Goal: Task Accomplishment & Management: Manage account settings

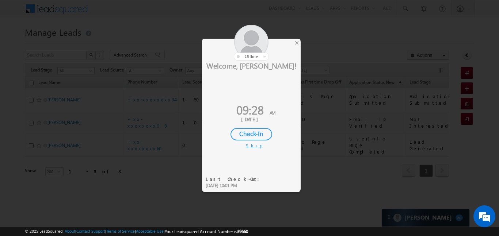
click at [257, 128] on div "Check-In" at bounding box center [252, 134] width 42 height 12
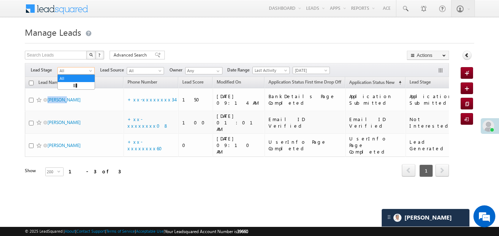
click at [83, 71] on span "All" at bounding box center [75, 71] width 35 height 7
click at [72, 88] on link "Lead Generated" at bounding box center [76, 86] width 37 height 7
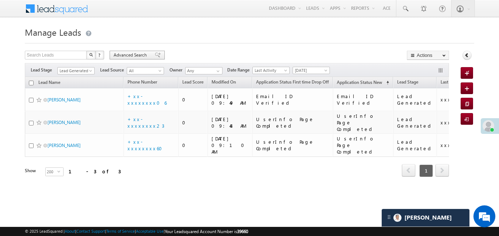
click at [149, 54] on div "Advanced Search" at bounding box center [137, 55] width 55 height 9
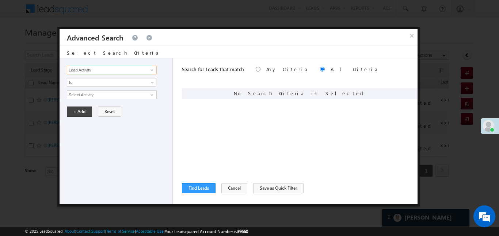
click at [139, 70] on input "Lead Activity" at bounding box center [112, 70] width 90 height 9
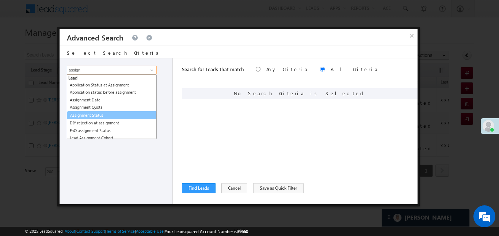
scroll to position [4, 0]
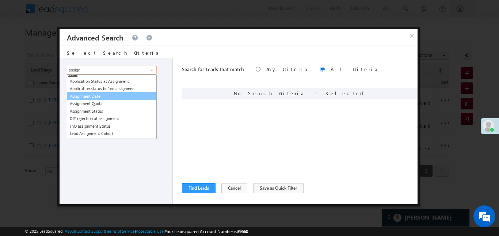
click at [90, 98] on link "Assignment Date" at bounding box center [112, 96] width 90 height 8
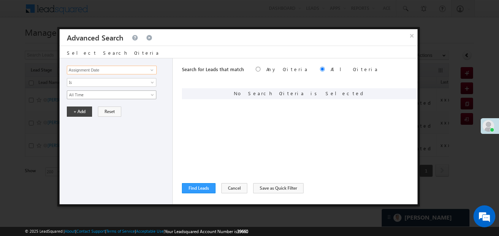
type input "Assignment Date"
click at [90, 98] on link "All Time" at bounding box center [112, 95] width 90 height 9
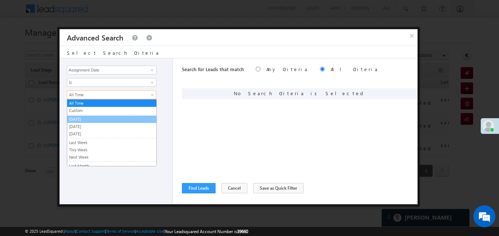
click at [83, 117] on link "[DATE]" at bounding box center [111, 119] width 89 height 7
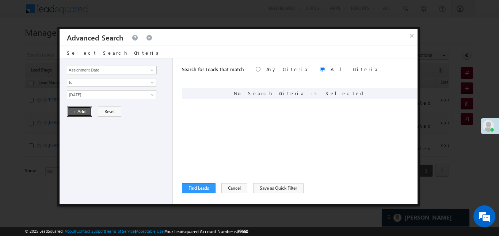
click at [78, 107] on button "+ Add" at bounding box center [79, 112] width 25 height 10
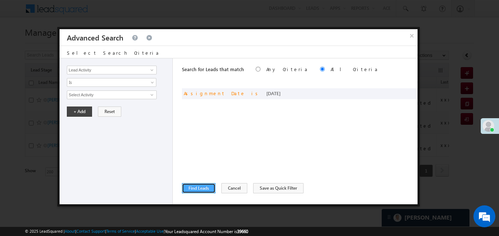
click at [209, 183] on button "Find Leads" at bounding box center [199, 188] width 34 height 10
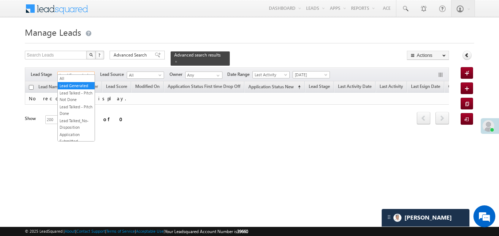
click at [88, 72] on link "Lead Generated" at bounding box center [75, 75] width 37 height 7
click at [77, 77] on link "All" at bounding box center [76, 78] width 37 height 7
click at [314, 73] on link "Today" at bounding box center [311, 74] width 37 height 7
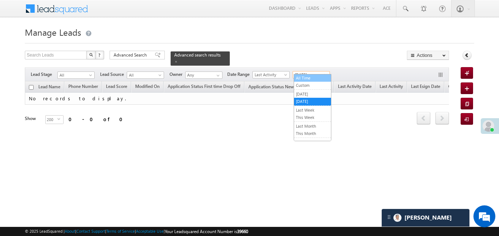
click at [314, 77] on link "All Time" at bounding box center [312, 78] width 37 height 7
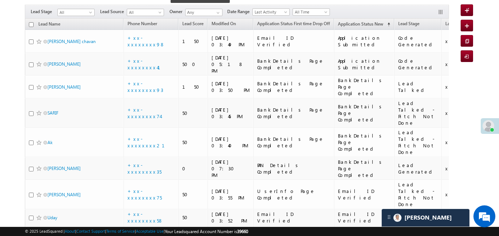
scroll to position [58, 0]
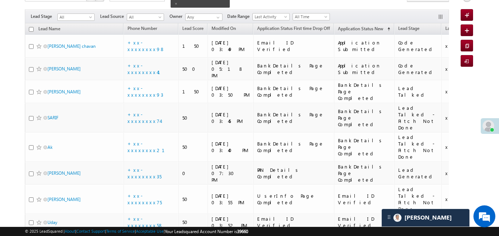
click at [33, 27] on input "checkbox" at bounding box center [31, 29] width 5 height 5
checkbox input "true"
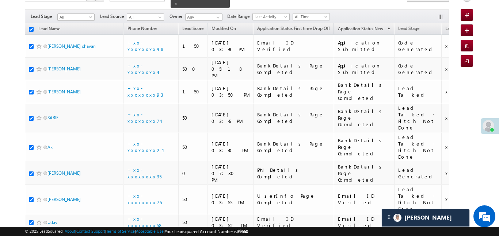
checkbox input "true"
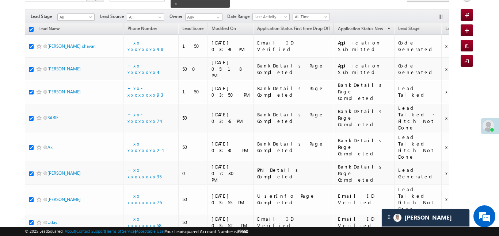
checkbox input "true"
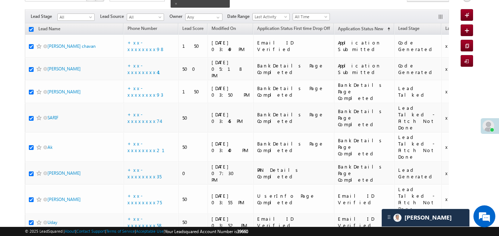
checkbox input "true"
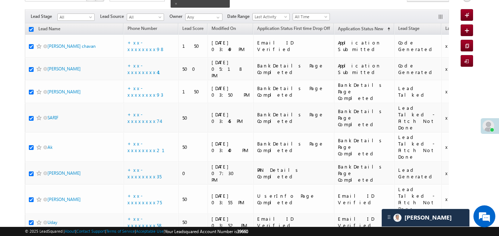
checkbox input "true"
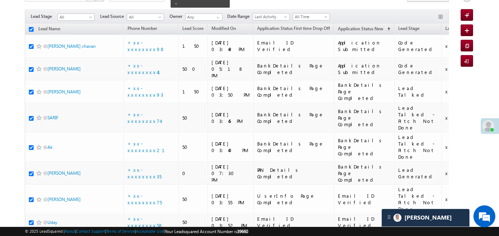
checkbox input "true"
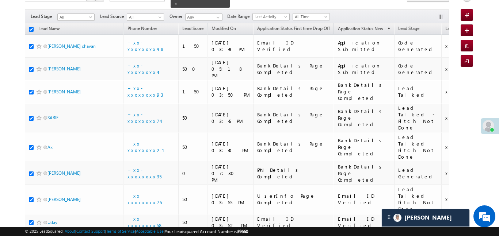
checkbox input "true"
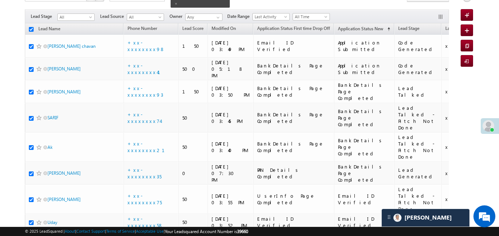
checkbox input "true"
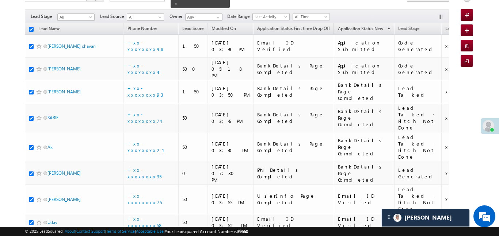
checkbox input "true"
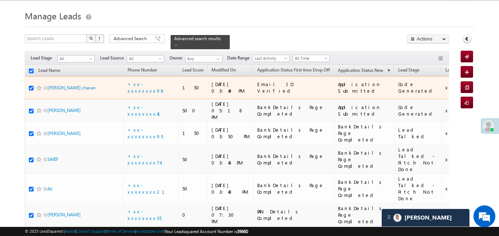
scroll to position [14, 0]
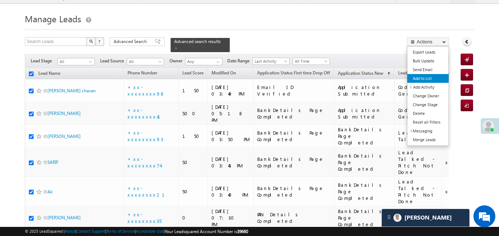
click at [421, 76] on link "Add to List" at bounding box center [428, 78] width 41 height 9
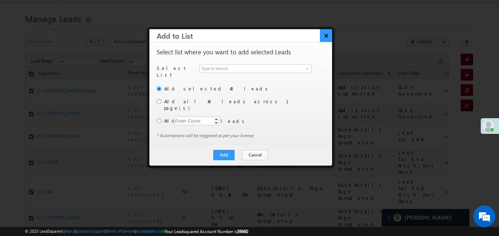
click at [327, 34] on button "×" at bounding box center [326, 35] width 12 height 13
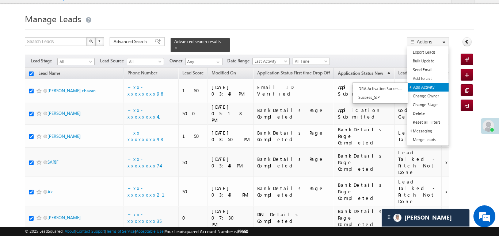
click at [426, 87] on link "Add Activity" at bounding box center [428, 87] width 41 height 9
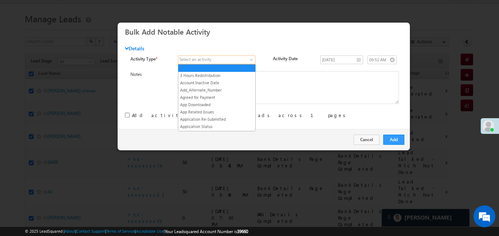
click at [238, 63] on span at bounding box center [212, 60] width 69 height 7
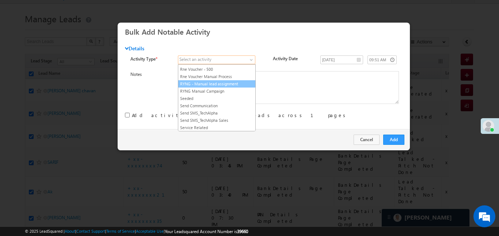
click at [227, 87] on link "RYNG - Manual lead assignment" at bounding box center [216, 84] width 77 height 7
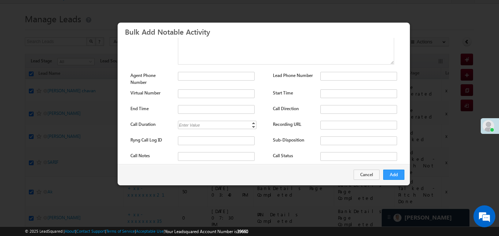
scroll to position [96, 0]
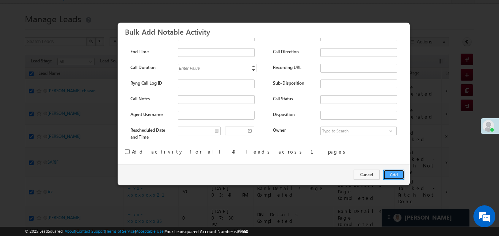
click at [391, 174] on button "Add" at bounding box center [393, 175] width 21 height 10
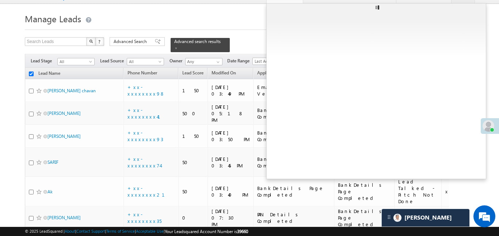
checkbox input "false"
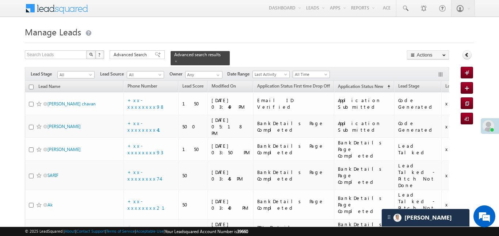
scroll to position [0, 0]
click at [79, 72] on span "All" at bounding box center [75, 75] width 35 height 7
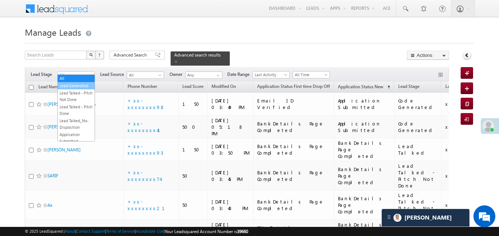
click at [86, 83] on link "Lead Generated" at bounding box center [76, 86] width 37 height 7
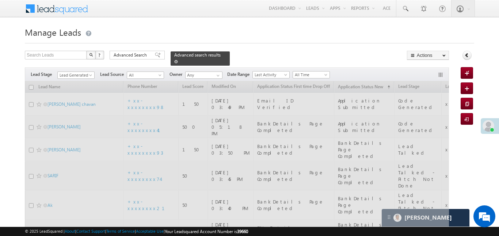
click at [178, 60] on span at bounding box center [176, 62] width 4 height 4
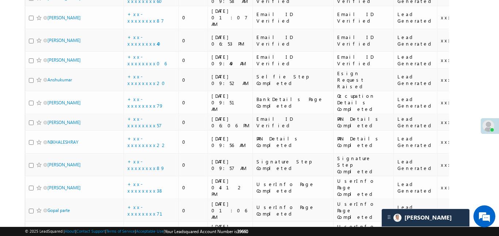
scroll to position [239, 0]
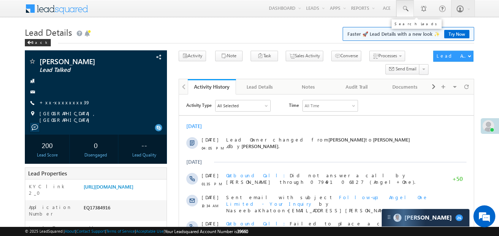
click at [402, 10] on span at bounding box center [405, 8] width 7 height 7
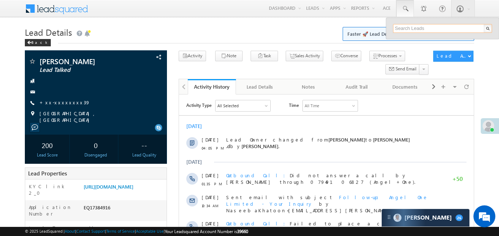
click at [438, 30] on input "text" at bounding box center [442, 28] width 99 height 9
paste input "EQ22479106"
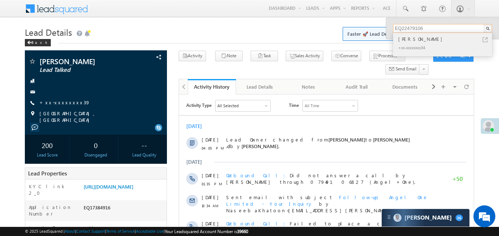
type input "EQ22479106"
click at [408, 42] on div "Mujaffar" at bounding box center [446, 39] width 98 height 8
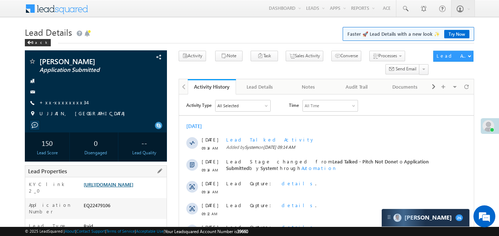
click at [133, 186] on link "[URL][DOMAIN_NAME]" at bounding box center [109, 185] width 50 height 6
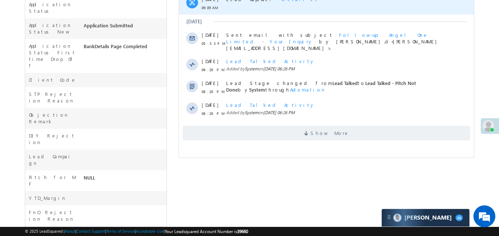
scroll to position [308, 0]
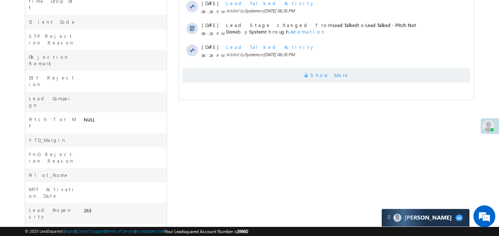
click at [306, 72] on span "Show More" at bounding box center [326, 75] width 288 height 15
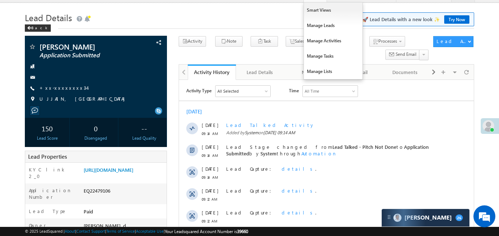
scroll to position [0, 0]
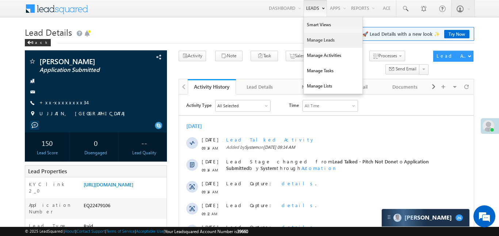
click at [319, 42] on link "Manage Leads" at bounding box center [333, 40] width 58 height 15
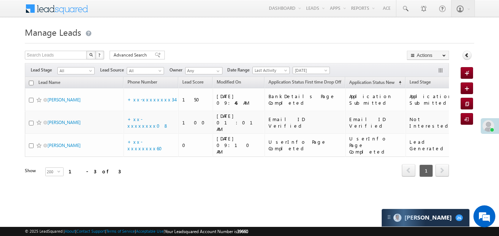
click at [140, 60] on div "Search Leads X ? 3 results found Advanced Search Advanced Search Advanced searc…" at bounding box center [237, 56] width 424 height 11
click at [133, 54] on span "Advanced Search" at bounding box center [131, 55] width 35 height 7
click at [147, 55] on span "Advanced Search" at bounding box center [131, 55] width 35 height 7
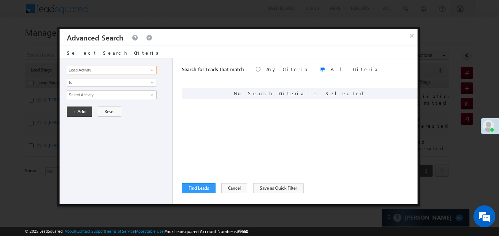
click at [119, 71] on input "Lead Activity" at bounding box center [112, 70] width 90 height 9
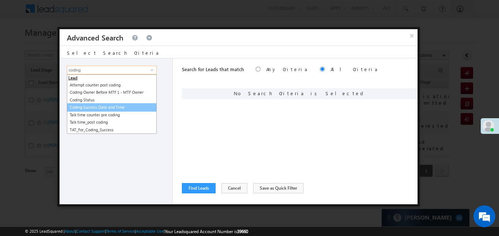
click at [116, 106] on link "Coding Success Date and Time" at bounding box center [112, 107] width 90 height 8
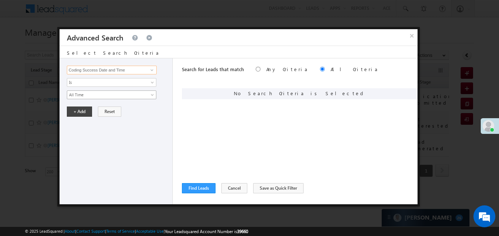
type input "Coding Success Date and Time"
click at [94, 92] on span "All Time" at bounding box center [106, 95] width 79 height 7
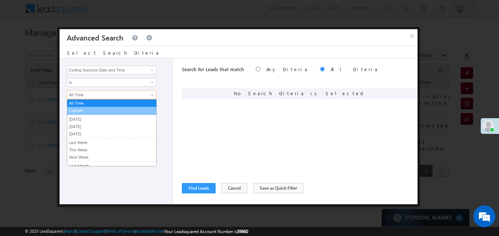
click at [103, 117] on link "[DATE]" at bounding box center [111, 119] width 89 height 7
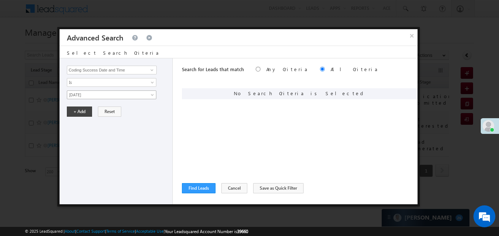
click at [96, 94] on span "[DATE]" at bounding box center [106, 95] width 79 height 7
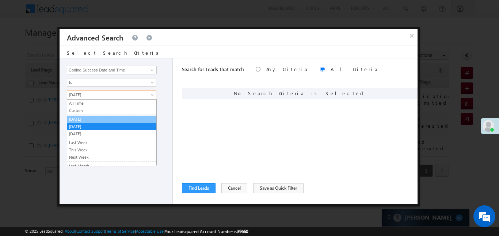
click at [99, 121] on link "[DATE]" at bounding box center [111, 119] width 89 height 7
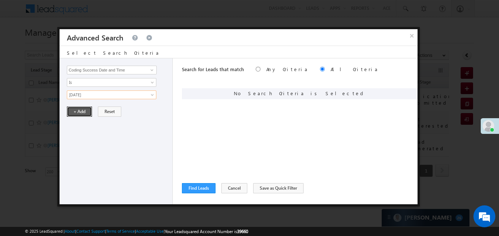
click at [83, 111] on button "+ Add" at bounding box center [79, 112] width 25 height 10
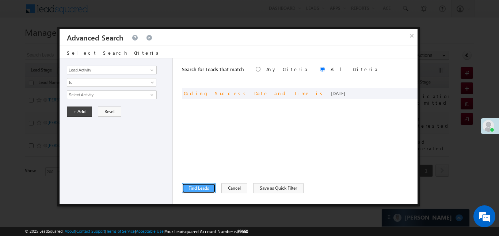
click at [198, 188] on button "Find Leads" at bounding box center [199, 188] width 34 height 10
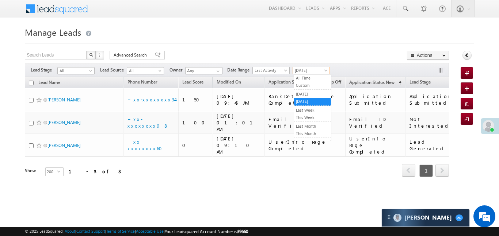
click at [315, 68] on span "[DATE]" at bounding box center [310, 70] width 35 height 7
click at [139, 62] on div "Search Leads X ? 3 results found Advanced Search Advanced Search Advanced searc…" at bounding box center [237, 124] width 424 height 147
click at [140, 63] on div "Filters Lead Stage All All Lead Source All All Owner Any Any Date Range Go [DAT…" at bounding box center [237, 70] width 424 height 14
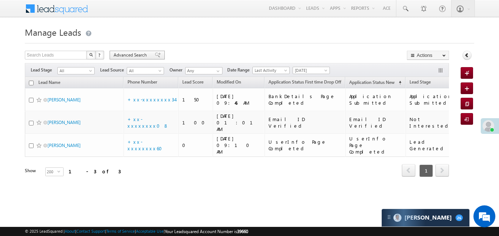
click at [137, 54] on span "Advanced Search" at bounding box center [131, 55] width 35 height 7
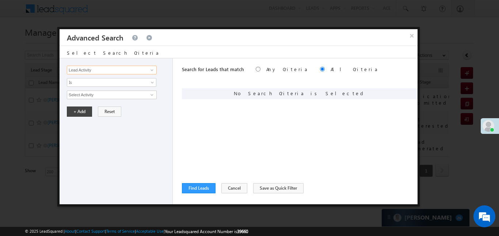
click at [129, 73] on input "Lead Activity" at bounding box center [112, 70] width 90 height 9
type input "coing"
click at [126, 83] on link "Coding Success Date and Time" at bounding box center [112, 85] width 90 height 8
type input "Coding Success Date and Time"
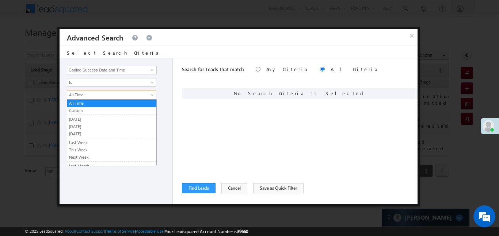
click at [86, 92] on span "All Time" at bounding box center [106, 95] width 79 height 7
click at [89, 118] on link "[DATE]" at bounding box center [111, 119] width 89 height 7
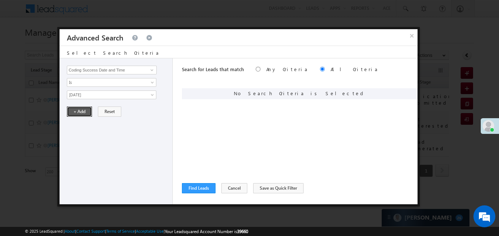
click at [81, 109] on button "+ Add" at bounding box center [79, 112] width 25 height 10
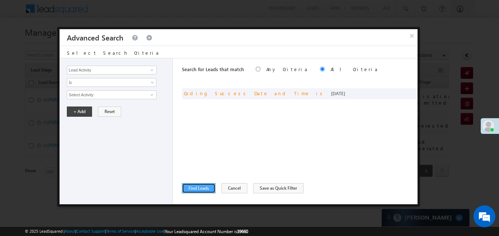
click at [197, 187] on button "Find Leads" at bounding box center [199, 188] width 34 height 10
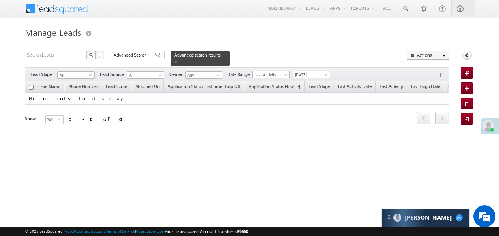
click at [332, 71] on div "Filters Lead Stage All All Lead Source All All Owner Any Any Date Range Go 29/0…" at bounding box center [237, 75] width 424 height 14
click at [327, 73] on span at bounding box center [327, 76] width 6 height 6
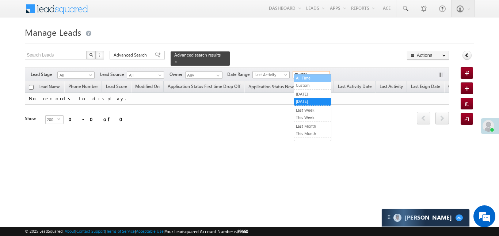
drag, startPoint x: 315, startPoint y: 84, endPoint x: 316, endPoint y: 79, distance: 5.2
click at [316, 79] on ul "All Time Custom Yesterday Today Last Week This Week Last Month This Month Last …" at bounding box center [313, 107] width 38 height 67
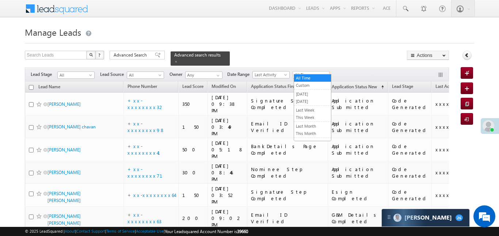
click at [319, 72] on span "All Time" at bounding box center [310, 75] width 35 height 7
click at [316, 103] on link "[DATE]" at bounding box center [312, 101] width 37 height 7
click at [178, 60] on span at bounding box center [176, 62] width 4 height 4
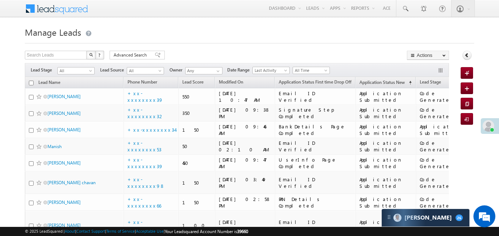
click at [143, 57] on span "Advanced Search" at bounding box center [131, 55] width 35 height 7
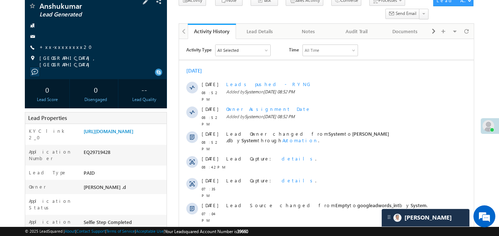
scroll to position [62, 0]
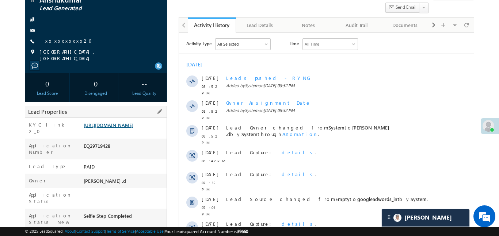
click at [125, 128] on link "https://angelbroking1-pk3em7sa.customui-test.leadsquared.com?leadId=8dd3865b-ca…" at bounding box center [109, 125] width 50 height 6
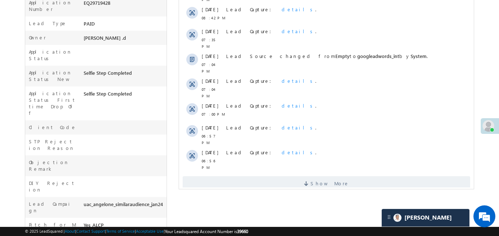
scroll to position [88, 0]
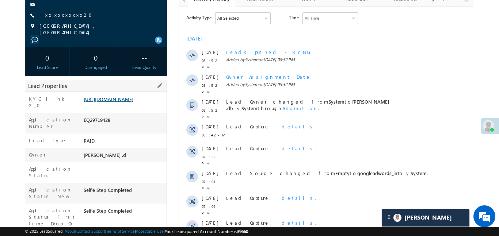
click at [133, 96] on link "https://angelbroking1-pk3em7sa.customui-test.leadsquared.com?leadId=8dd3865b-ca…" at bounding box center [109, 99] width 50 height 6
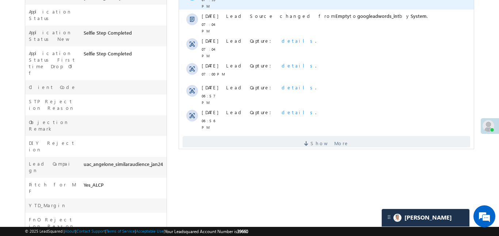
scroll to position [308, 0]
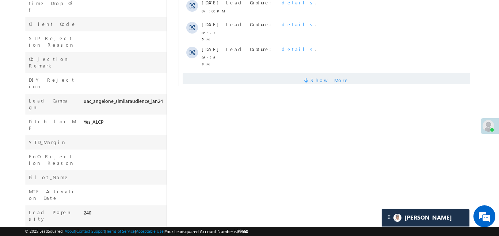
click at [291, 73] on span "Show More" at bounding box center [326, 80] width 288 height 15
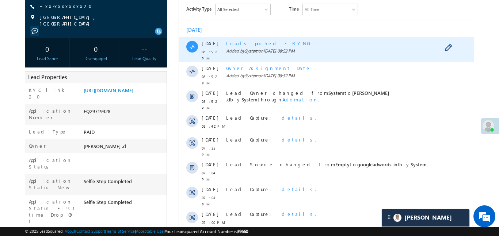
scroll to position [107, 0]
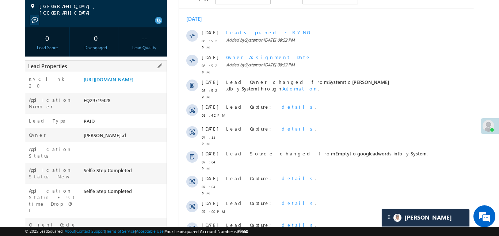
click at [117, 68] on div "Lead Properties" at bounding box center [96, 66] width 142 height 12
click at [127, 82] on link "https://angelbroking1-pk3em7sa.customui-test.leadsquared.com?leadId=8dd3865b-ca…" at bounding box center [109, 79] width 50 height 6
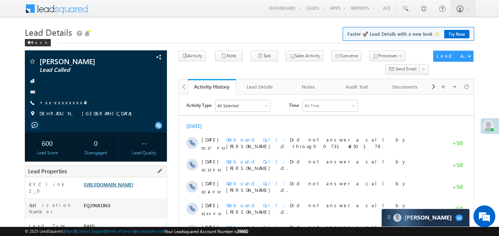
click at [120, 188] on link "[URL][DOMAIN_NAME]" at bounding box center [109, 185] width 50 height 6
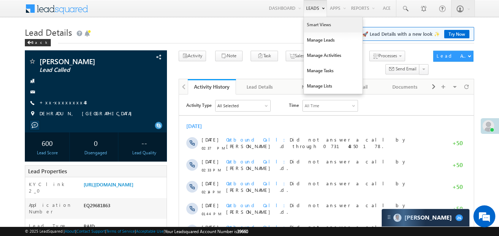
click at [323, 28] on link "Smart Views" at bounding box center [333, 24] width 58 height 15
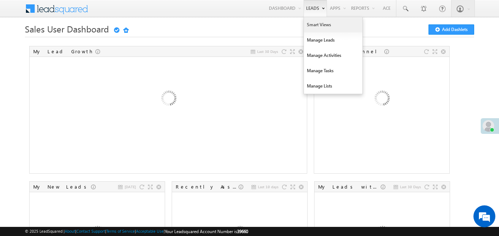
click at [319, 22] on link "Smart Views" at bounding box center [333, 24] width 58 height 15
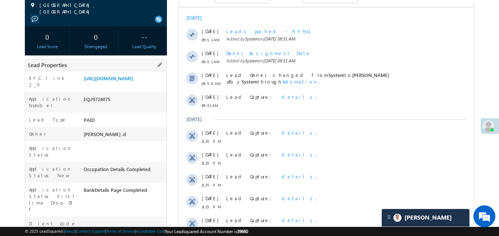
scroll to position [105, 0]
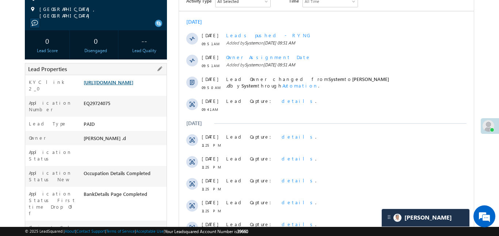
click at [133, 82] on link "[URL][DOMAIN_NAME]" at bounding box center [109, 82] width 50 height 6
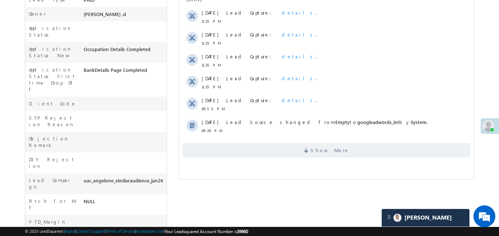
scroll to position [234, 0]
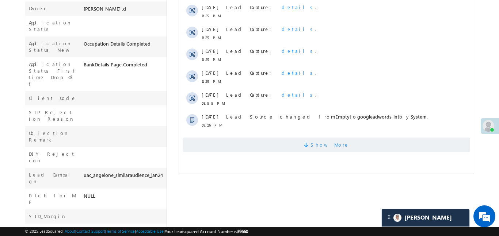
click at [306, 150] on span "Show More" at bounding box center [326, 145] width 288 height 15
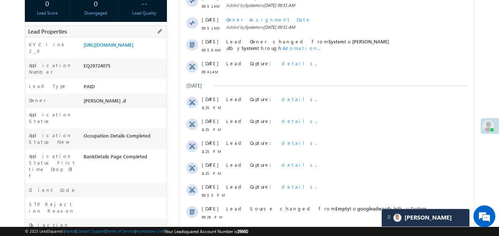
scroll to position [0, 0]
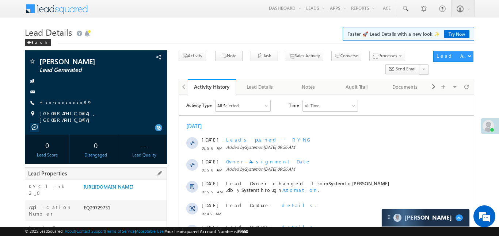
click at [144, 183] on div "https://angelbroking1-pk3em7sa.customui-test.leadsquared.com?leadId=454bdeb9-89…" at bounding box center [124, 188] width 85 height 10
click at [133, 190] on link "https://angelbroking1-pk3em7sa.customui-test.leadsquared.com?leadId=454bdeb9-89…" at bounding box center [109, 187] width 50 height 6
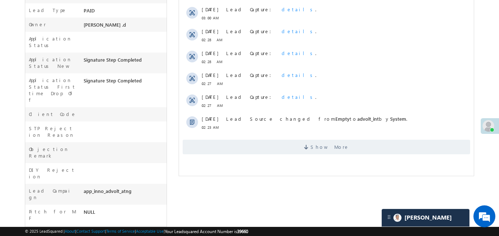
scroll to position [222, 0]
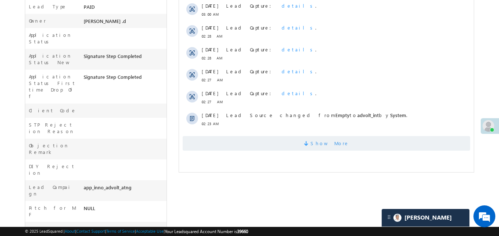
click at [301, 141] on span "Show More" at bounding box center [326, 143] width 288 height 15
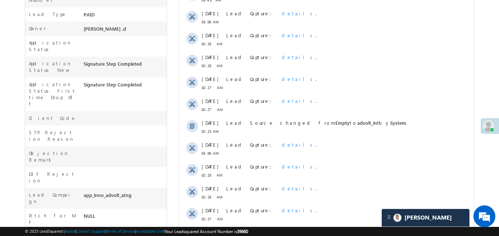
scroll to position [120, 0]
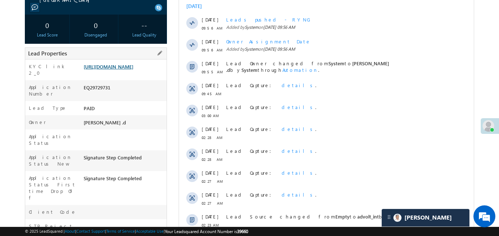
click at [133, 70] on link "https://angelbroking1-pk3em7sa.customui-test.leadsquared.com?leadId=454bdeb9-89…" at bounding box center [109, 67] width 50 height 6
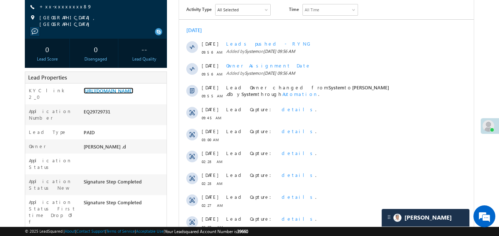
scroll to position [31, 0]
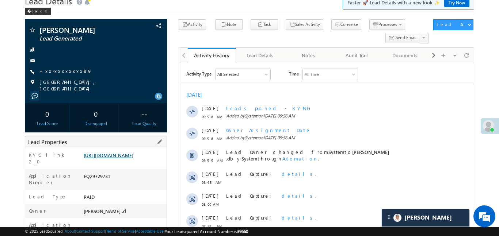
click at [132, 159] on link "https://angelbroking1-pk3em7sa.customui-test.leadsquared.com?leadId=454bdeb9-89…" at bounding box center [109, 155] width 50 height 6
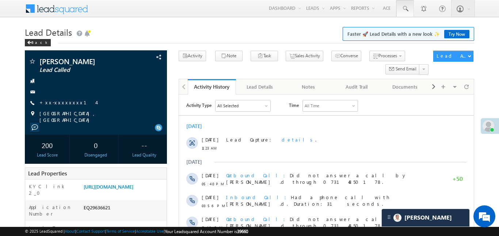
click at [408, 10] on span at bounding box center [405, 8] width 7 height 7
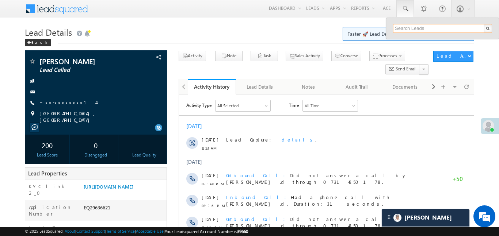
paste input "EQ29733895"
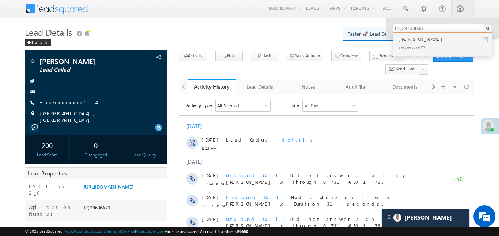
type input "EQ29733895"
click at [417, 40] on div "Chiranjib rout" at bounding box center [446, 39] width 98 height 8
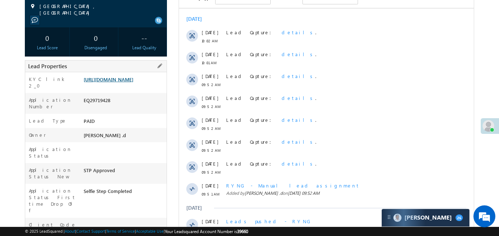
click at [133, 83] on link "[URL][DOMAIN_NAME]" at bounding box center [109, 79] width 50 height 6
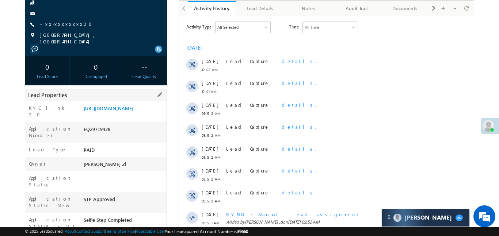
scroll to position [10, 0]
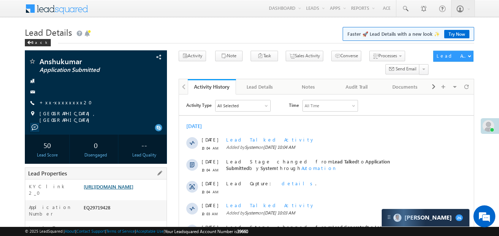
click at [124, 190] on link "[URL][DOMAIN_NAME]" at bounding box center [109, 187] width 50 height 6
click at [130, 190] on link "[URL][DOMAIN_NAME]" at bounding box center [109, 187] width 50 height 6
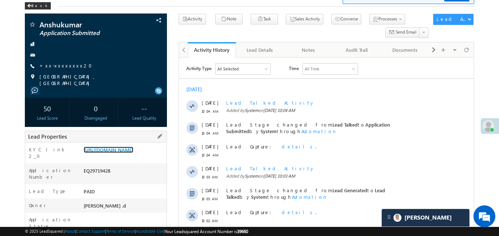
scroll to position [57, 0]
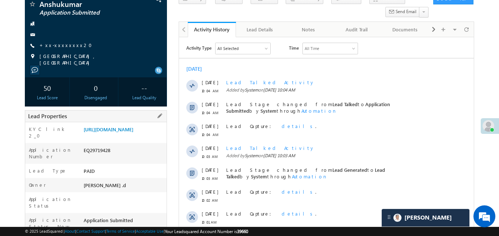
click at [99, 157] on div "EQ29719428" at bounding box center [124, 152] width 85 height 10
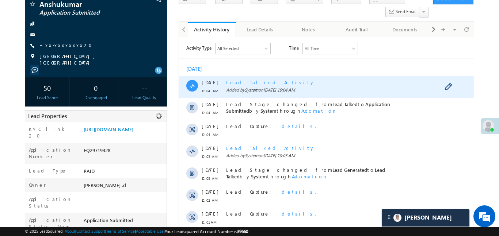
copy div "EQ29719428"
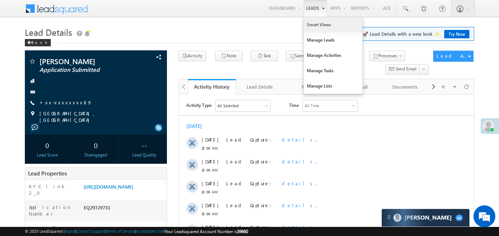
click at [320, 27] on link "Smart Views" at bounding box center [333, 24] width 58 height 15
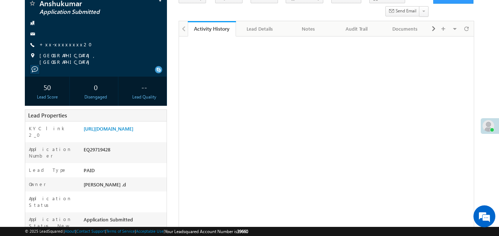
scroll to position [57, 0]
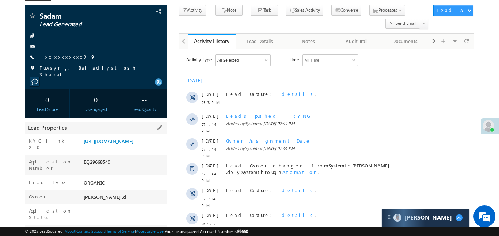
scroll to position [124, 0]
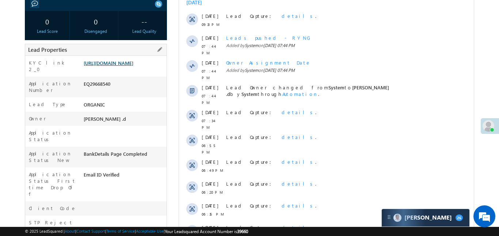
click at [130, 66] on link "[URL][DOMAIN_NAME]" at bounding box center [109, 63] width 50 height 6
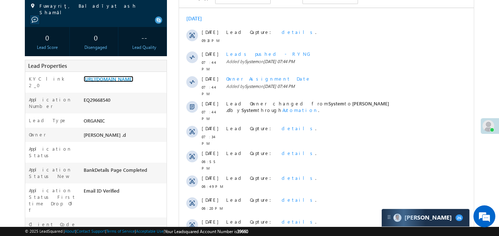
scroll to position [46, 0]
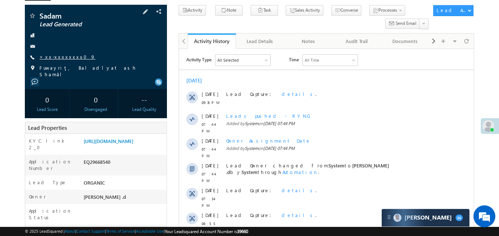
click at [65, 60] on link "+xx-xxxxxxxx09" at bounding box center [67, 57] width 56 height 6
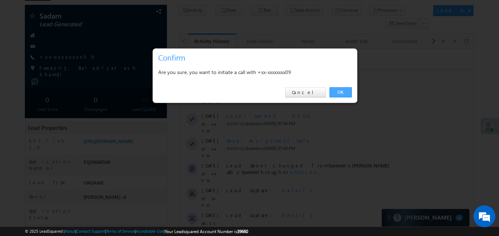
drag, startPoint x: 343, startPoint y: 93, endPoint x: 164, endPoint y: 42, distance: 186.4
click at [343, 92] on link "OK" at bounding box center [341, 92] width 22 height 10
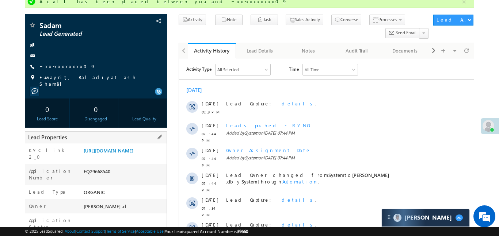
scroll to position [13, 0]
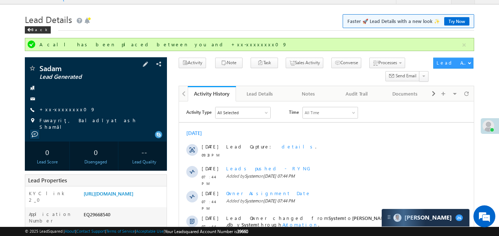
drag, startPoint x: 68, startPoint y: 112, endPoint x: 86, endPoint y: 114, distance: 18.8
click at [69, 113] on span "+xx-xxxxxxxx09" at bounding box center [67, 109] width 56 height 7
click at [63, 106] on link "+xx-xxxxxxxx09" at bounding box center [67, 109] width 56 height 6
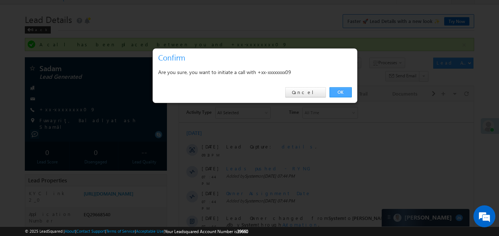
click at [336, 96] on link "OK" at bounding box center [341, 92] width 22 height 10
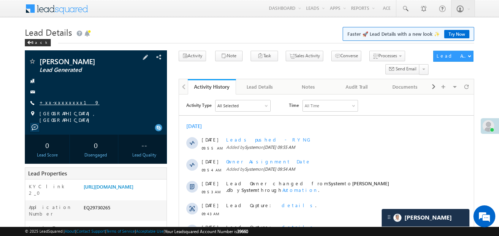
click at [68, 102] on link "+xx-xxxxxxxx19" at bounding box center [69, 102] width 60 height 6
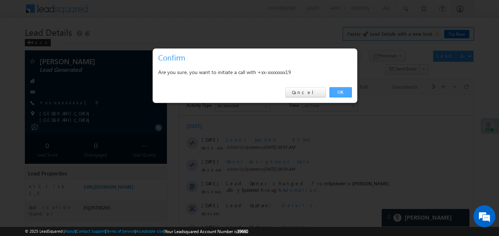
click at [332, 94] on link "OK" at bounding box center [341, 92] width 22 height 10
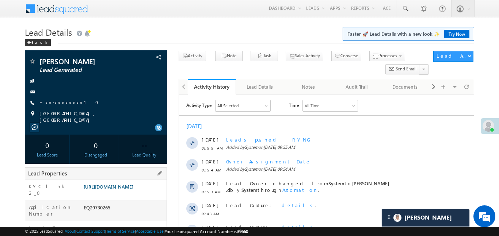
click at [133, 190] on link "[URL][DOMAIN_NAME]" at bounding box center [109, 187] width 50 height 6
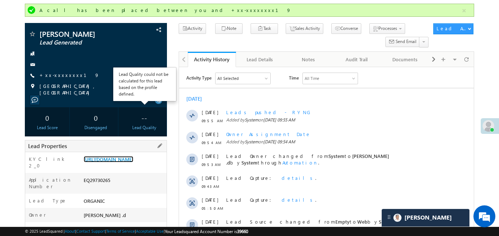
scroll to position [55, 0]
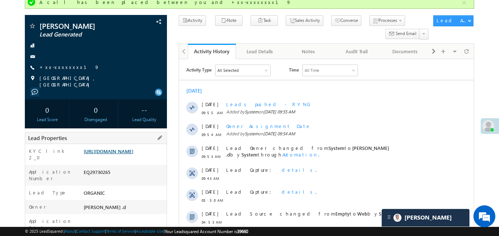
click at [127, 155] on link "[URL][DOMAIN_NAME]" at bounding box center [109, 151] width 50 height 6
click at [48, 69] on link "+xx-xxxxxxxx19" at bounding box center [69, 67] width 60 height 6
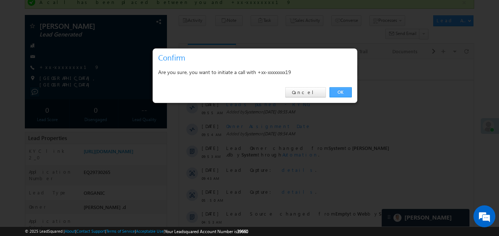
click at [341, 92] on link "OK" at bounding box center [341, 92] width 22 height 10
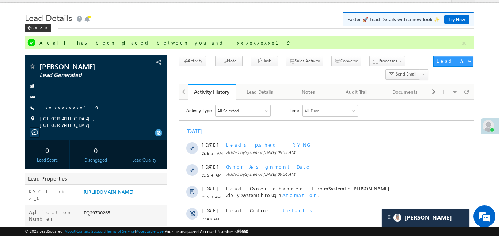
scroll to position [0, 0]
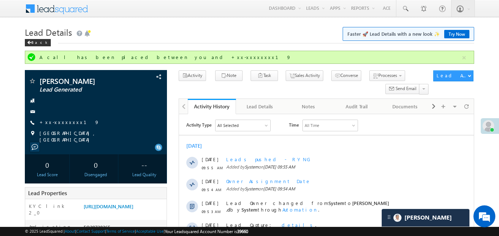
drag, startPoint x: 466, startPoint y: 59, endPoint x: 454, endPoint y: 40, distance: 22.2
click at [466, 59] on button "button" at bounding box center [464, 57] width 9 height 9
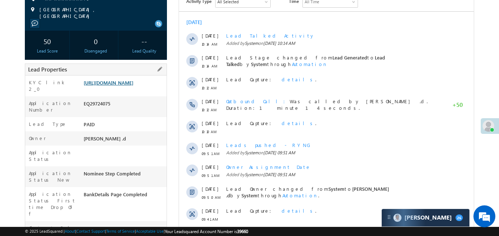
click at [125, 86] on link "https://angelbroking1-pk3em7sa.customui-test.leadsquared.com?leadId=7e3da242-13…" at bounding box center [109, 83] width 50 height 6
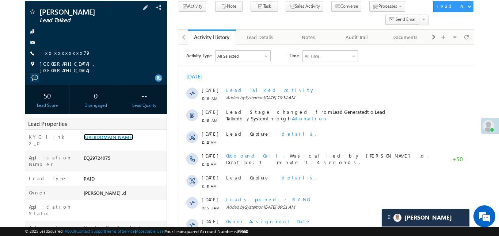
scroll to position [21, 0]
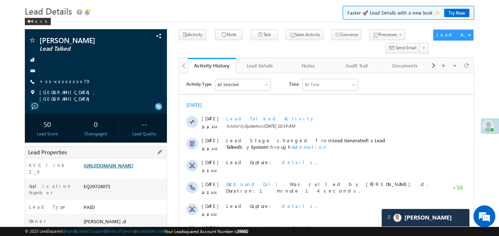
click at [133, 169] on link "https://angelbroking1-pk3em7sa.customui-test.leadsquared.com?leadId=7e3da242-13…" at bounding box center [109, 166] width 50 height 6
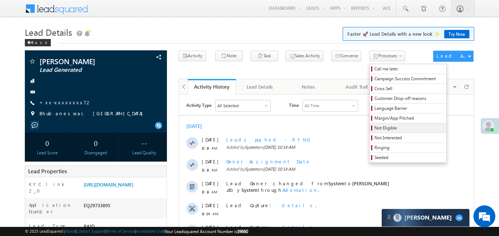
click at [371, 124] on link "Not Eligible" at bounding box center [408, 129] width 77 height 10
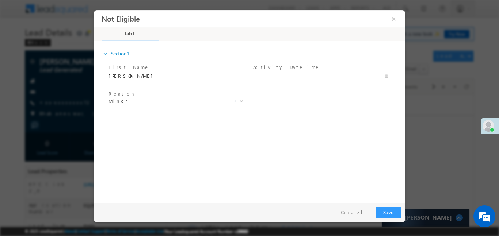
click at [302, 68] on span "Activity DateTime *" at bounding box center [320, 67] width 135 height 8
click at [304, 72] on span at bounding box center [324, 76] width 142 height 8
type input "29/09/25 10:20 AM"
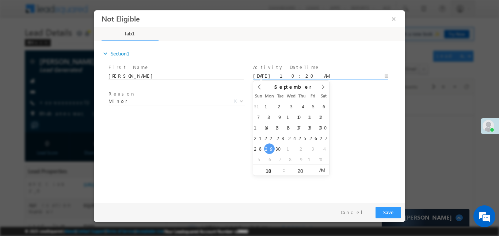
click at [312, 76] on input "29/09/25 10:20 AM" at bounding box center [320, 75] width 135 height 7
drag, startPoint x: 484, startPoint y: 235, endPoint x: 390, endPoint y: 216, distance: 95.6
click at [390, 217] on div "Pay & Save Save Cancel" at bounding box center [251, 212] width 314 height 19
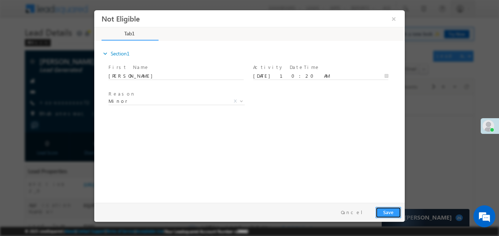
click at [389, 210] on button "Save" at bounding box center [389, 212] width 26 height 11
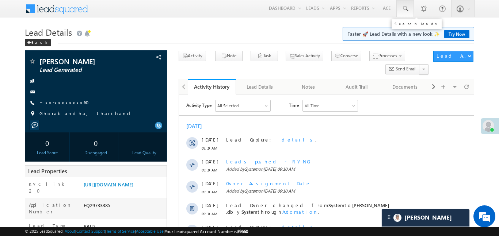
click at [405, 8] on span at bounding box center [405, 8] width 7 height 7
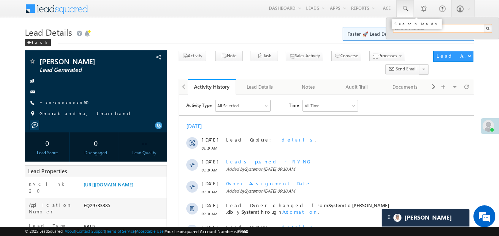
paste input "EQ29732345"
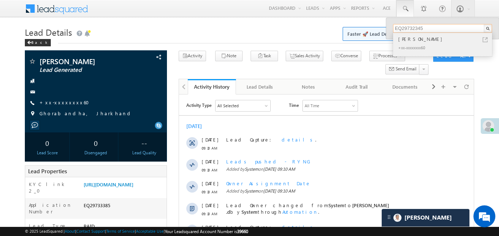
type input "EQ29732345"
click at [419, 40] on div "Dhaneshwar Markandey" at bounding box center [446, 39] width 98 height 8
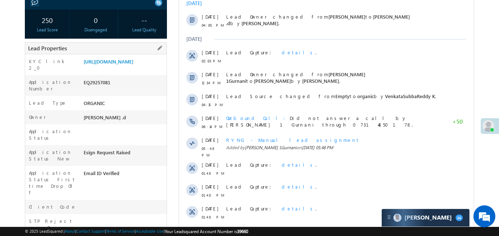
scroll to position [38, 0]
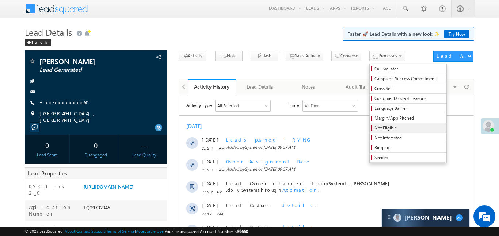
click at [379, 131] on span "Not Eligible" at bounding box center [409, 128] width 69 height 7
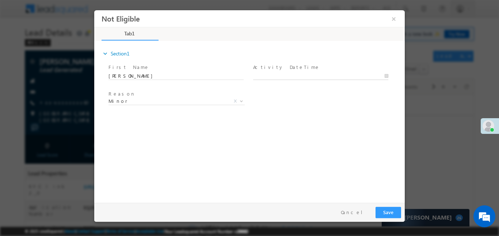
type input "[DATE] 10:29 AM"
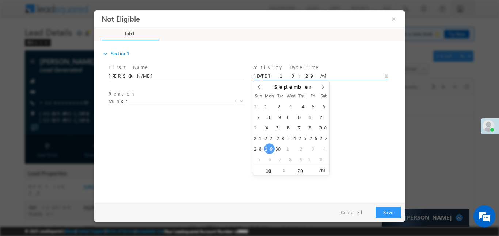
click at [270, 77] on input "[DATE] 10:29 AM" at bounding box center [320, 75] width 135 height 7
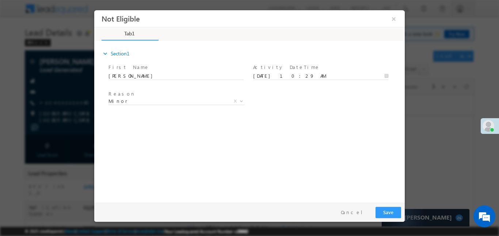
click at [401, 208] on div "Pay & Save Save Cancel" at bounding box center [251, 212] width 314 height 19
click at [395, 214] on button "Save" at bounding box center [389, 212] width 26 height 11
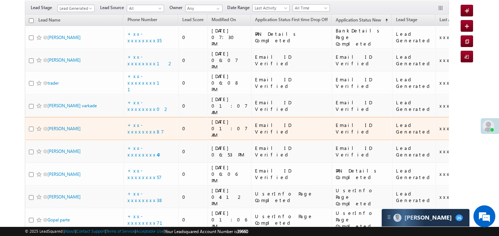
scroll to position [94, 0]
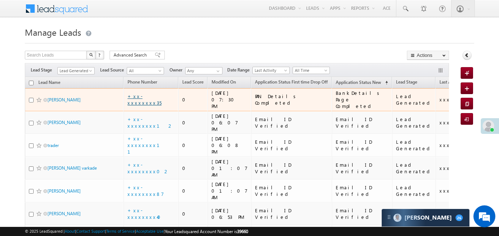
click at [153, 95] on link "+xx-xxxxxxxx35" at bounding box center [145, 99] width 34 height 13
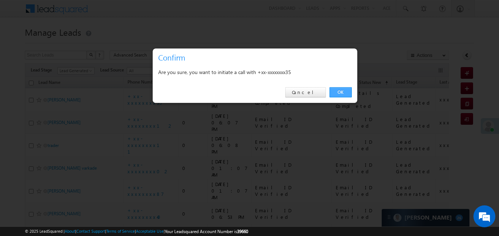
click at [340, 89] on link "OK" at bounding box center [341, 92] width 22 height 10
